Goal: Navigation & Orientation: Find specific page/section

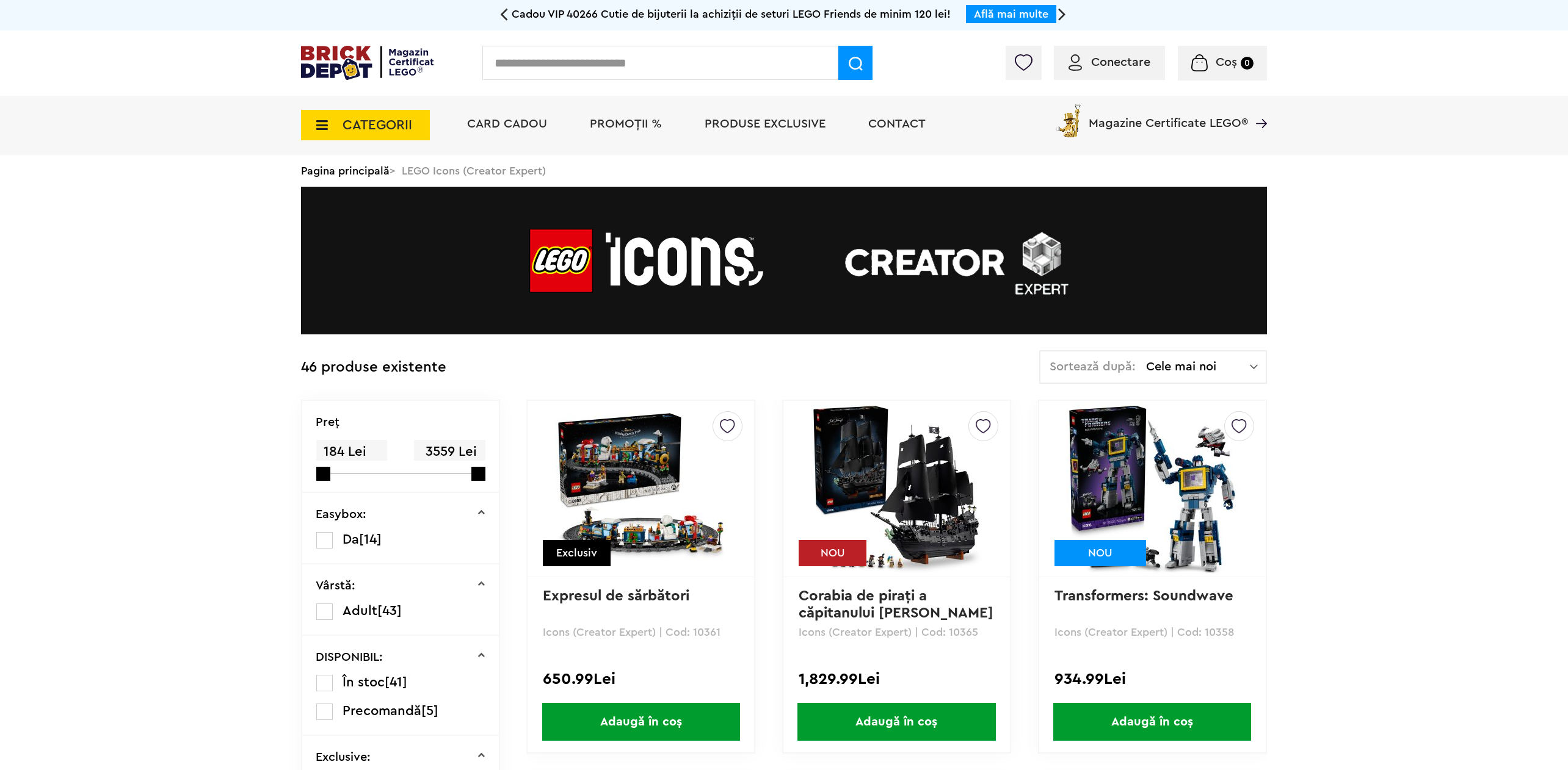
click at [362, 59] on img at bounding box center [367, 63] width 132 height 34
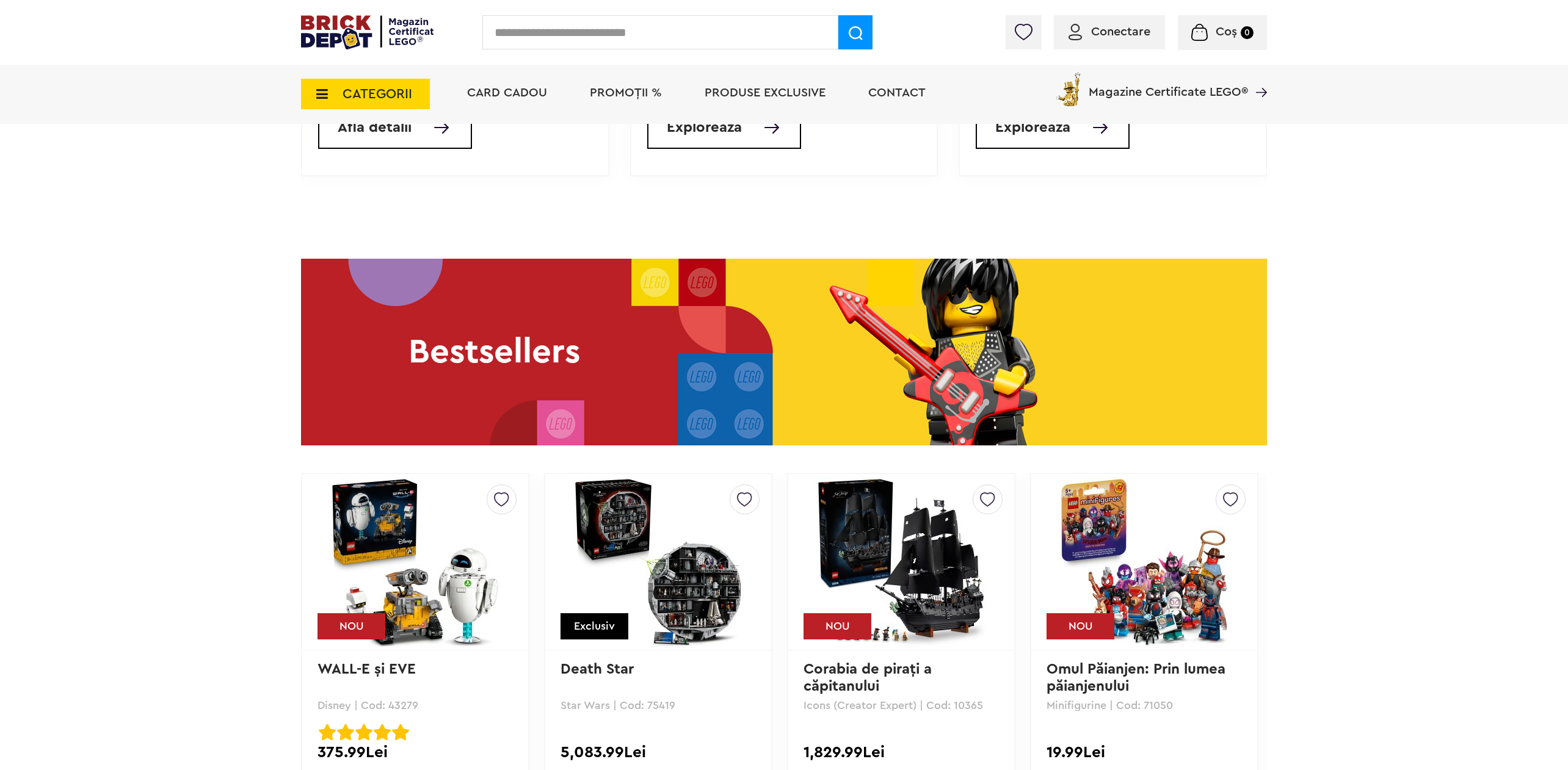
scroll to position [1454, 0]
